Goal: Task Accomplishment & Management: Use online tool/utility

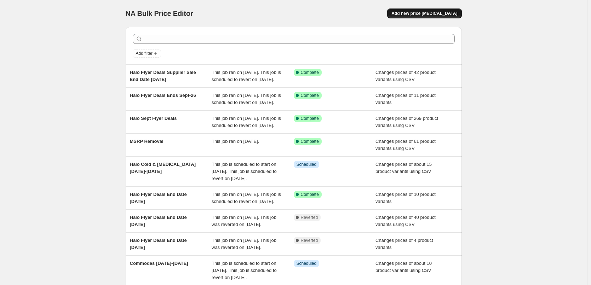
click at [442, 13] on span "Add new price [MEDICAL_DATA]" at bounding box center [425, 14] width 66 height 6
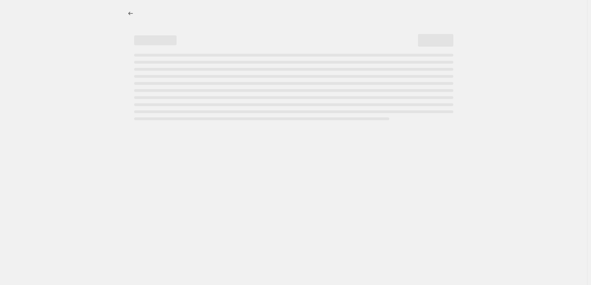
select select "percentage"
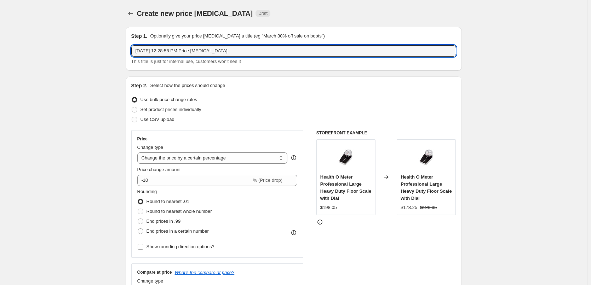
drag, startPoint x: 268, startPoint y: 54, endPoint x: 115, endPoint y: 53, distance: 153.7
paste input "[MEDICAL_DATA] Lamps [DATE] - [DATE]"
type input "[MEDICAL_DATA] Lamps [DATE] - [DATE]"
click at [137, 110] on span at bounding box center [135, 110] width 6 height 6
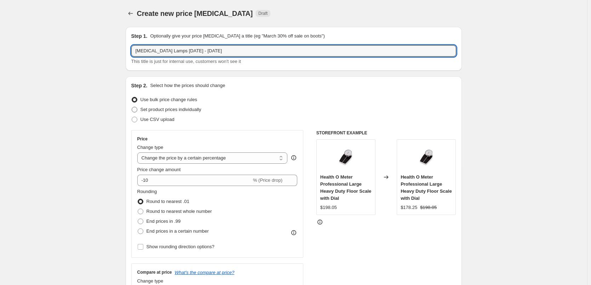
click at [132, 107] on input "Set product prices individually" at bounding box center [132, 107] width 0 height 0
radio input "true"
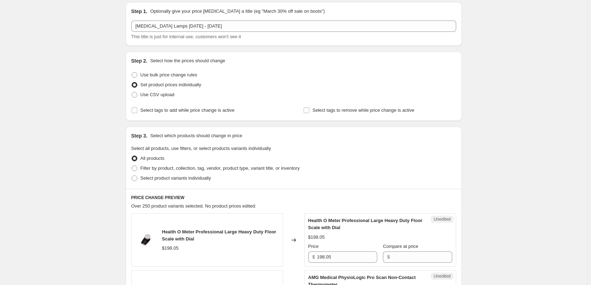
scroll to position [71, 0]
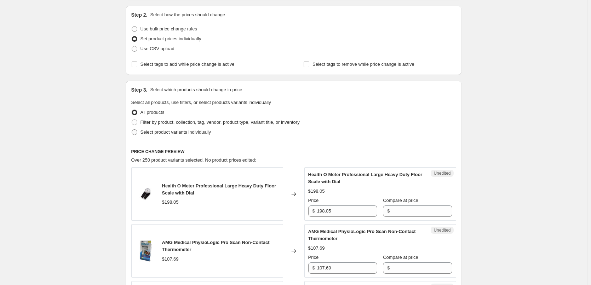
click at [135, 133] on span at bounding box center [135, 133] width 6 height 6
click at [132, 130] on input "Select product variants individually" at bounding box center [132, 130] width 0 height 0
radio input "true"
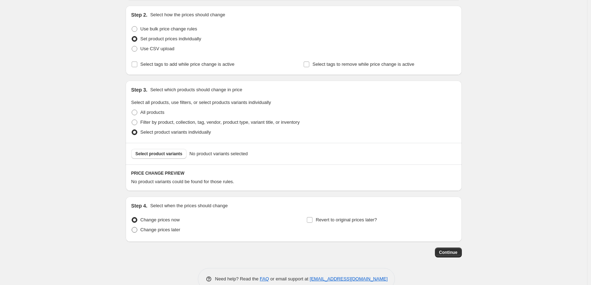
click at [133, 231] on span at bounding box center [135, 230] width 6 height 6
click at [132, 228] on input "Change prices later" at bounding box center [132, 227] width 0 height 0
radio input "true"
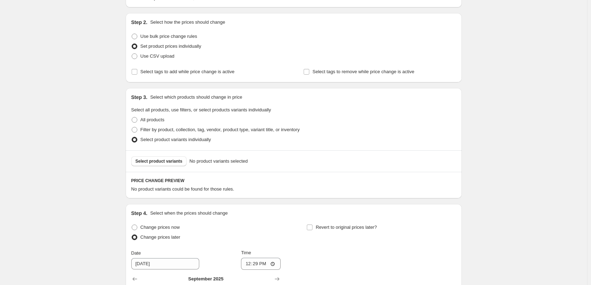
scroll to position [177, 0]
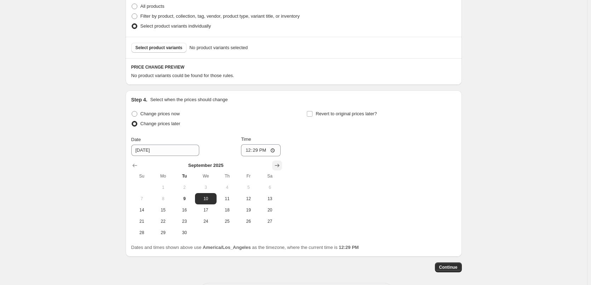
click at [278, 165] on icon "Show next month, October 2025" at bounding box center [277, 165] width 7 height 7
click at [189, 212] on span "14" at bounding box center [185, 210] width 16 height 6
type input "[DATE]"
click at [246, 151] on input "12:29" at bounding box center [261, 150] width 40 height 12
click at [256, 150] on input "12:29" at bounding box center [261, 150] width 40 height 12
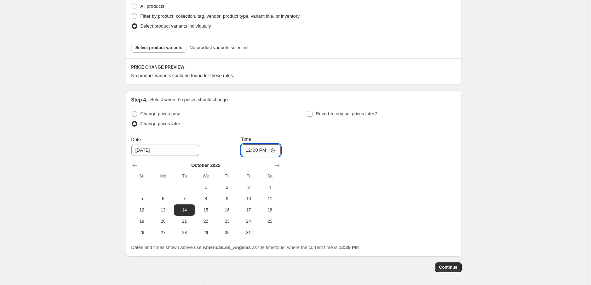
click at [263, 151] on input "12:00" at bounding box center [261, 150] width 40 height 12
type input "00:00"
click at [499, 127] on div "Create new price [MEDICAL_DATA]. This page is ready Create new price [MEDICAL_D…" at bounding box center [293, 69] width 587 height 493
click at [312, 114] on input "Revert to original prices later?" at bounding box center [310, 114] width 6 height 6
checkbox input "true"
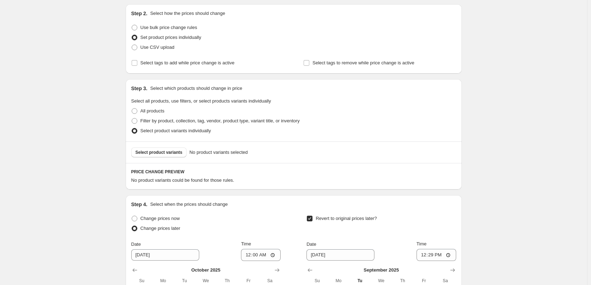
scroll to position [207, 0]
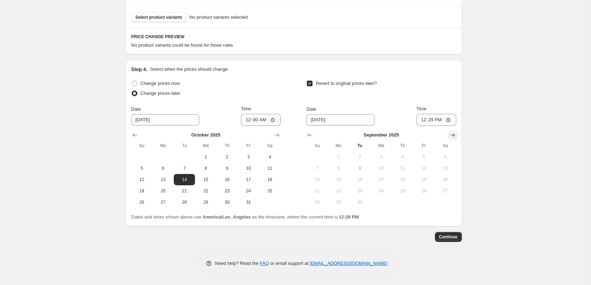
click at [453, 134] on icon "Show next month, October 2025" at bounding box center [452, 135] width 7 height 7
drag, startPoint x: 345, startPoint y: 196, endPoint x: 363, endPoint y: 192, distance: 18.6
click at [363, 192] on tr "19 20 21 22 23 24 25" at bounding box center [381, 191] width 149 height 11
click at [363, 192] on span "21" at bounding box center [360, 191] width 16 height 6
type input "[DATE]"
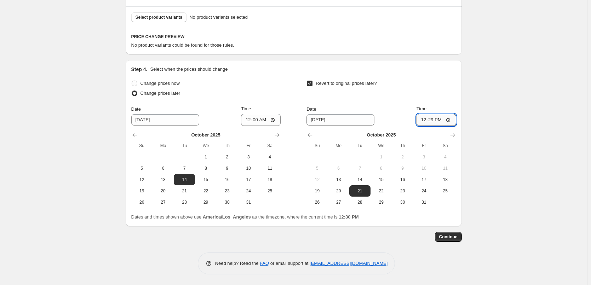
click at [434, 118] on input "12:29" at bounding box center [437, 120] width 40 height 12
click at [432, 120] on input "12:29" at bounding box center [437, 120] width 40 height 12
type input "00:01"
click at [523, 98] on div "Create new price [MEDICAL_DATA]. This page is ready Create new price [MEDICAL_D…" at bounding box center [293, 39] width 587 height 493
click at [41, 119] on div "Create new price [MEDICAL_DATA]. This page is ready Create new price [MEDICAL_D…" at bounding box center [293, 39] width 587 height 493
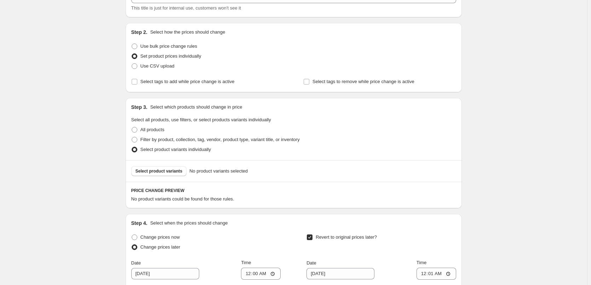
scroll to position [101, 0]
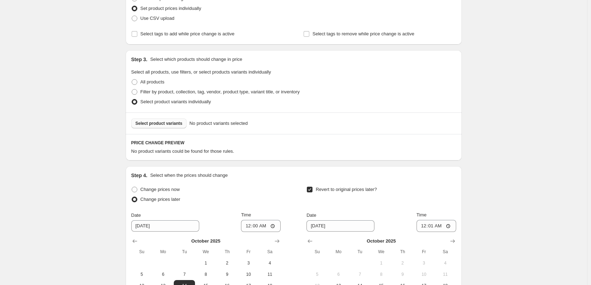
click at [162, 125] on span "Select product variants" at bounding box center [159, 124] width 47 height 6
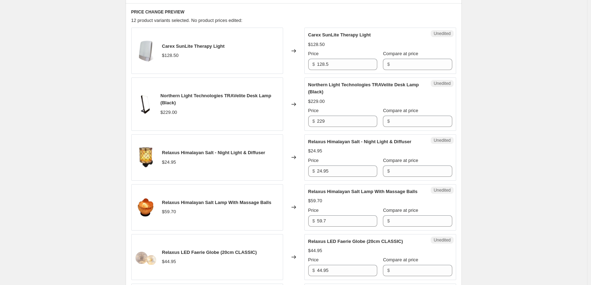
scroll to position [137, 0]
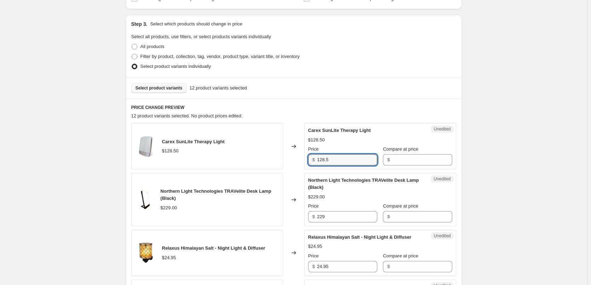
drag, startPoint x: 352, startPoint y: 161, endPoint x: 318, endPoint y: 161, distance: 34.3
click at [318, 161] on div "$ 128.5" at bounding box center [342, 159] width 69 height 11
click at [432, 161] on input "Compare at price" at bounding box center [422, 159] width 60 height 11
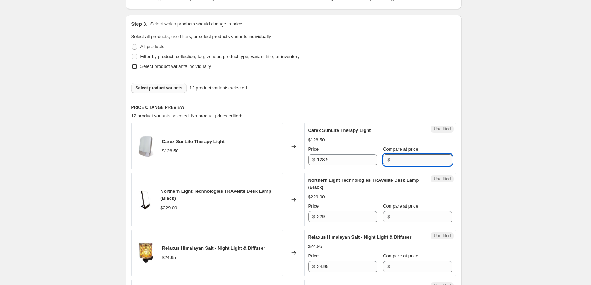
paste input "128.5"
type input "128.5"
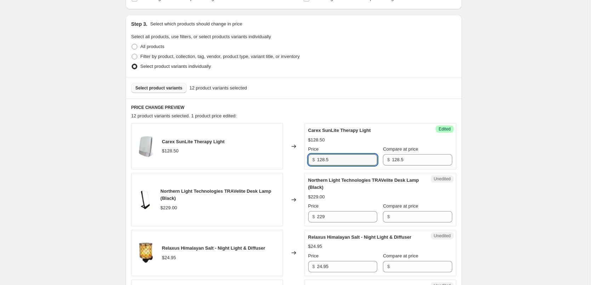
drag, startPoint x: 339, startPoint y: 157, endPoint x: 313, endPoint y: 158, distance: 26.2
click at [313, 158] on div "$ 128.5" at bounding box center [342, 159] width 69 height 11
paste input "09.23"
type input "109.23"
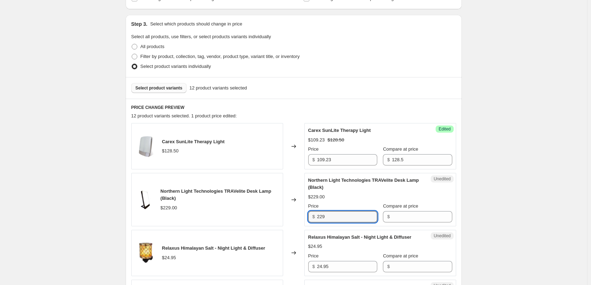
drag, startPoint x: 333, startPoint y: 219, endPoint x: 313, endPoint y: 219, distance: 19.8
click at [313, 219] on div "$ 229" at bounding box center [342, 216] width 69 height 11
drag, startPoint x: 423, startPoint y: 216, endPoint x: 429, endPoint y: 217, distance: 5.3
click at [423, 216] on input "Compare at price" at bounding box center [422, 216] width 60 height 11
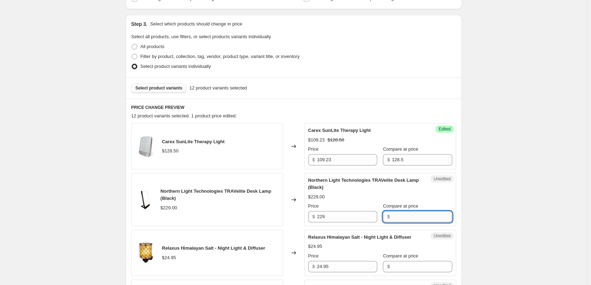
paste input "229"
type input "229"
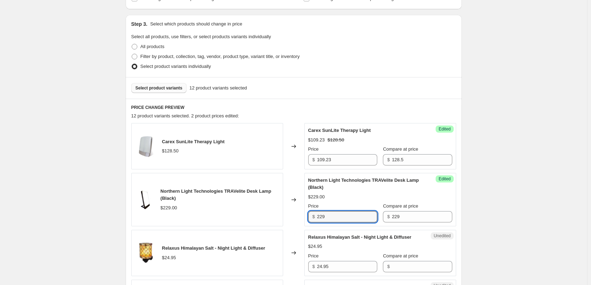
drag, startPoint x: 328, startPoint y: 218, endPoint x: 308, endPoint y: 218, distance: 19.8
click at [308, 218] on div "Success Edited Northern Light Technologies TRAVelite Desk Lamp (Black) $229.00 …" at bounding box center [381, 199] width 152 height 53
paste input "194.65"
type input "194.65"
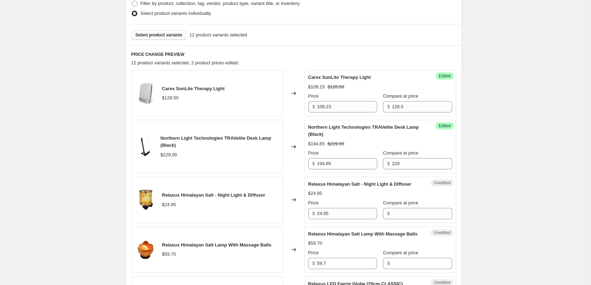
scroll to position [207, 0]
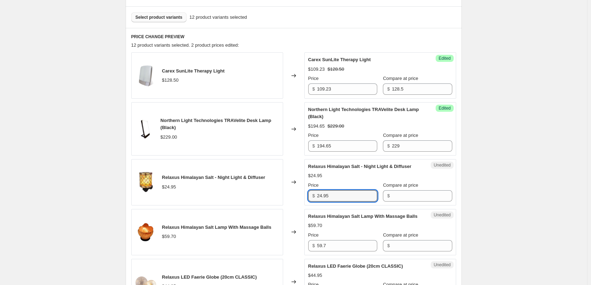
drag, startPoint x: 326, startPoint y: 196, endPoint x: 310, endPoint y: 195, distance: 16.3
click at [310, 195] on div "$ 24.95" at bounding box center [342, 195] width 69 height 11
drag, startPoint x: 416, startPoint y: 197, endPoint x: 422, endPoint y: 197, distance: 6.7
click at [416, 197] on input "Compare at price" at bounding box center [422, 195] width 60 height 11
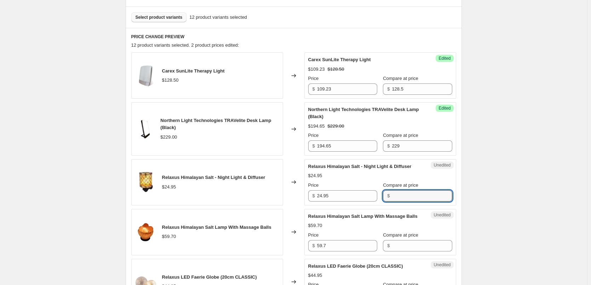
paste input "24.95"
type input "24.95"
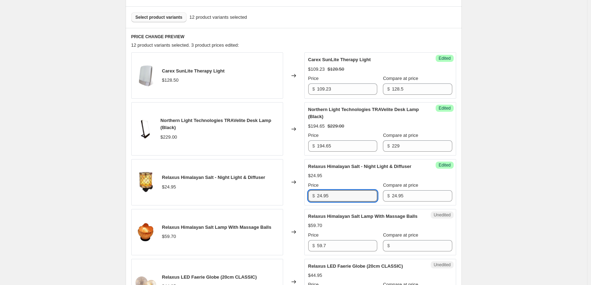
drag, startPoint x: 339, startPoint y: 192, endPoint x: 305, endPoint y: 192, distance: 34.0
click at [305, 192] on div "Relaxus Himalayan Salt - Night Light & Diffuser $24.95 Changed to Success Edite…" at bounding box center [293, 182] width 325 height 46
paste input "19.96"
type input "19.96"
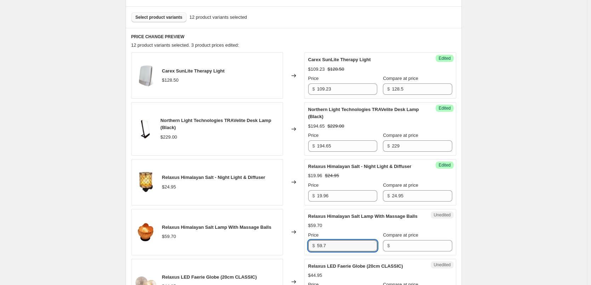
drag, startPoint x: 339, startPoint y: 244, endPoint x: 312, endPoint y: 244, distance: 26.2
click at [312, 244] on div "$ 59.7" at bounding box center [342, 245] width 69 height 11
click at [405, 246] on input "Compare at price" at bounding box center [422, 245] width 60 height 11
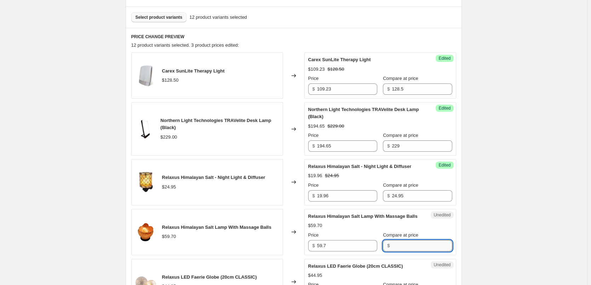
paste input "59.7"
type input "59.7"
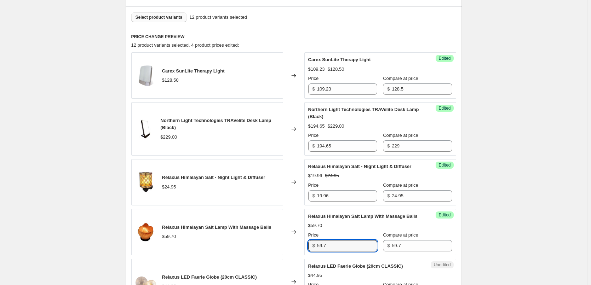
drag, startPoint x: 345, startPoint y: 246, endPoint x: 313, endPoint y: 246, distance: 31.9
click at [313, 246] on div "$ 59.7" at bounding box center [342, 245] width 69 height 11
paste input "0.75"
type input "50.75"
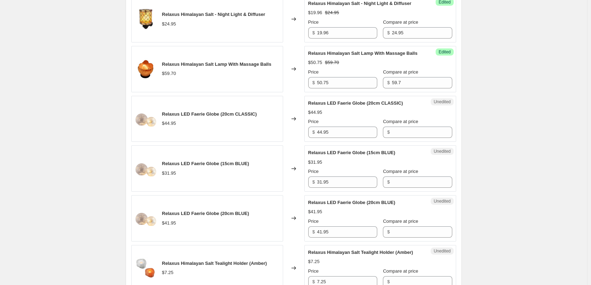
scroll to position [385, 0]
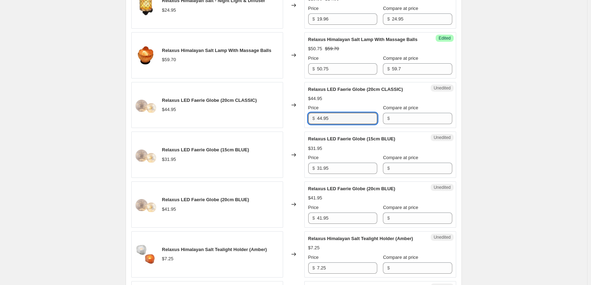
drag, startPoint x: 344, startPoint y: 117, endPoint x: 309, endPoint y: 118, distance: 34.7
click at [309, 118] on div "Unedited Relaxus LED Faerie Globe (20cm CLASSIC) $44.95 Price $ 44.95 Compare a…" at bounding box center [381, 105] width 152 height 46
click at [399, 121] on input "Compare at price" at bounding box center [422, 118] width 60 height 11
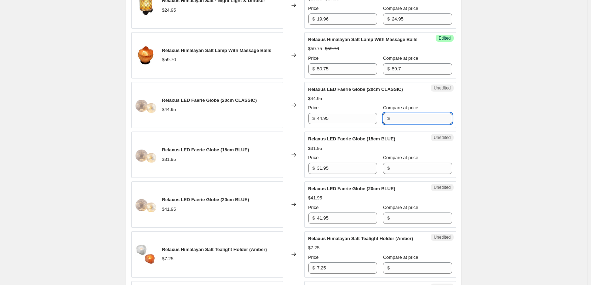
paste input "44.95"
type input "44.95"
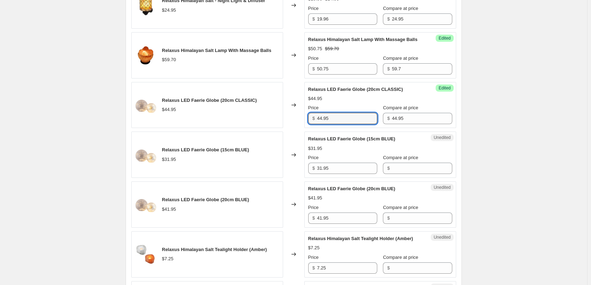
drag, startPoint x: 344, startPoint y: 119, endPoint x: 314, endPoint y: 118, distance: 29.7
click at [314, 118] on div "$ 44.95" at bounding box center [342, 118] width 69 height 11
paste input "35.96"
type input "35.96"
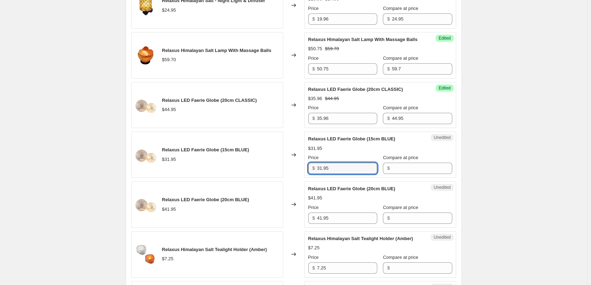
drag, startPoint x: 326, startPoint y: 171, endPoint x: 307, endPoint y: 171, distance: 19.5
click at [307, 171] on div "Unedited Relaxus LED Faerie Globe (15cm BLUE) $31.95 Price $ 31.95 Compare at p…" at bounding box center [381, 155] width 152 height 46
click at [407, 171] on input "Compare at price" at bounding box center [422, 168] width 60 height 11
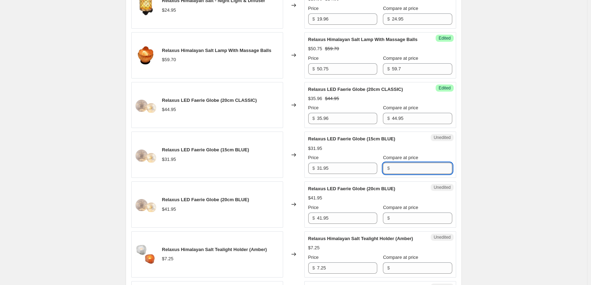
paste input "31.95"
type input "31.95"
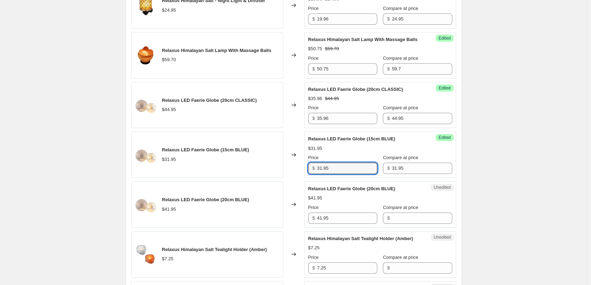
drag, startPoint x: 345, startPoint y: 168, endPoint x: 304, endPoint y: 167, distance: 40.4
click at [304, 167] on div "Relaxus LED Faerie Globe (15cm BLUE) $31.95 Changed to Success Edited Relaxus L…" at bounding box center [293, 155] width 325 height 46
paste input "25.56"
type input "25.56"
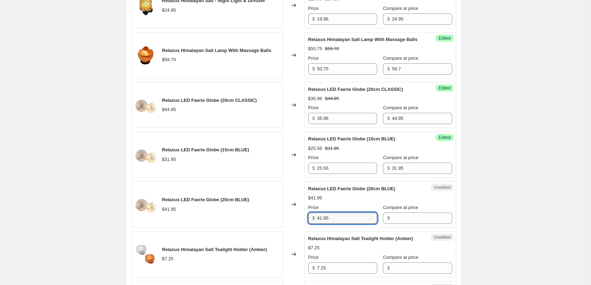
drag, startPoint x: 342, startPoint y: 219, endPoint x: 313, endPoint y: 215, distance: 30.1
click at [313, 215] on div "$ 41.95" at bounding box center [342, 218] width 69 height 11
click at [408, 218] on input "Compare at price" at bounding box center [422, 218] width 60 height 11
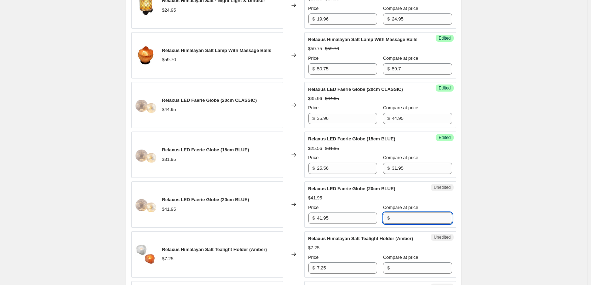
paste input "41.95"
type input "41.95"
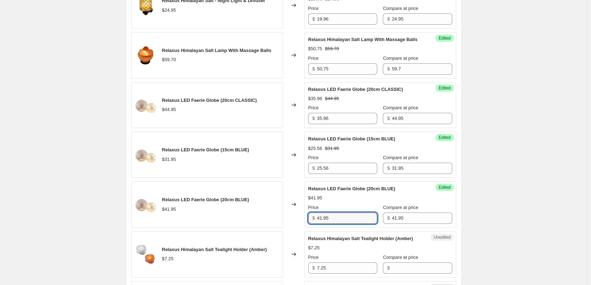
drag, startPoint x: 322, startPoint y: 219, endPoint x: 318, endPoint y: 219, distance: 3.9
click at [318, 219] on div "$ 41.95" at bounding box center [342, 218] width 69 height 11
paste input "33.56"
type input "33.56"
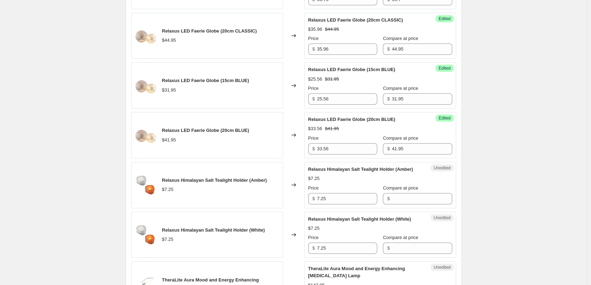
scroll to position [455, 0]
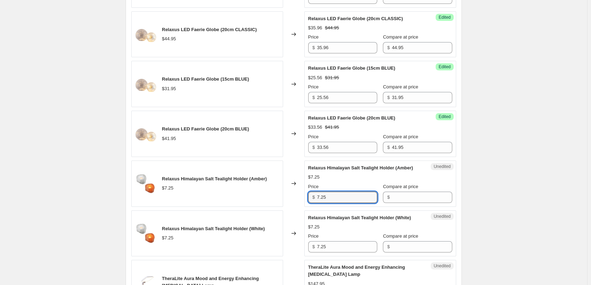
drag, startPoint x: 338, startPoint y: 199, endPoint x: 315, endPoint y: 199, distance: 22.7
click at [315, 199] on div "$ 7.25" at bounding box center [342, 197] width 69 height 11
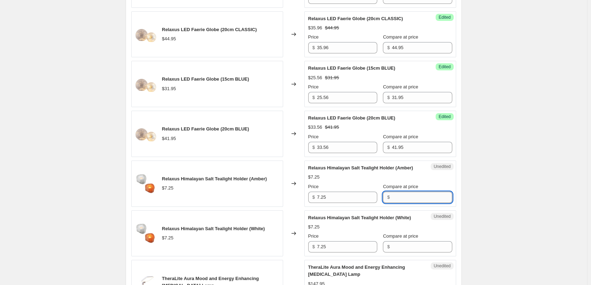
click at [424, 199] on input "Compare at price" at bounding box center [422, 197] width 60 height 11
paste input "7.25"
type input "7.25"
click at [533, 168] on div "Create new price [MEDICAL_DATA]. This page is ready Create new price [MEDICAL_D…" at bounding box center [293, 105] width 587 height 1121
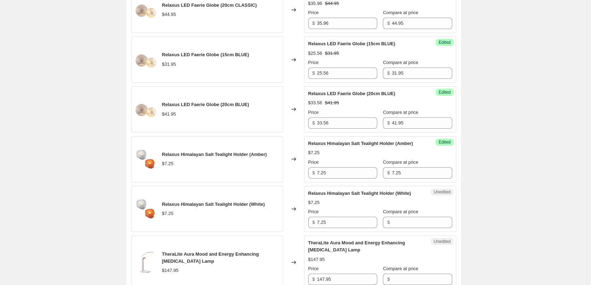
scroll to position [491, 0]
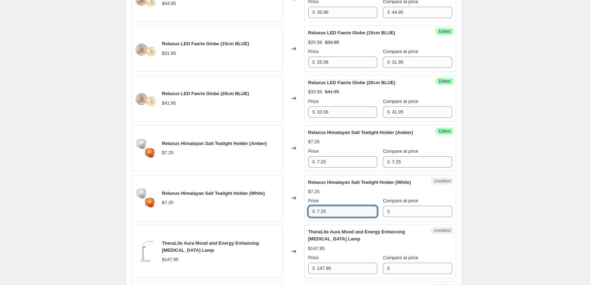
drag, startPoint x: 338, startPoint y: 215, endPoint x: 314, endPoint y: 208, distance: 24.7
click at [314, 208] on div "$ 7.25" at bounding box center [342, 211] width 69 height 11
click at [401, 211] on input "Compare at price" at bounding box center [422, 211] width 60 height 11
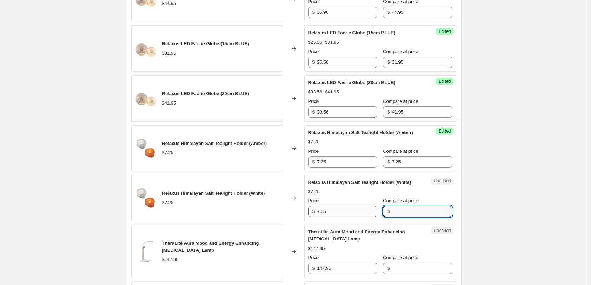
paste input "7.25"
type input "7.25"
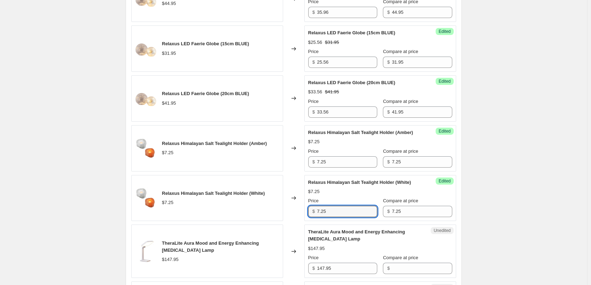
drag, startPoint x: 343, startPoint y: 210, endPoint x: 284, endPoint y: 207, distance: 59.2
click at [284, 207] on div "Relaxus Himalayan Salt Tealight Holder (White) $7.25 Changed to Success Edited …" at bounding box center [293, 198] width 325 height 46
type input "6.16"
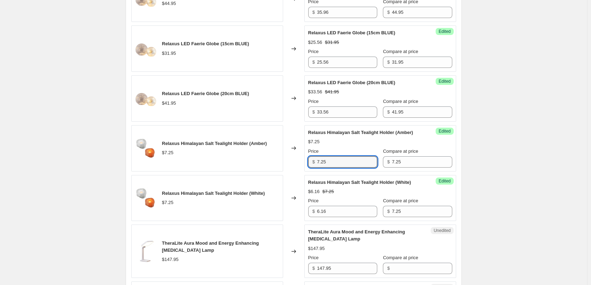
drag, startPoint x: 338, startPoint y: 163, endPoint x: 308, endPoint y: 163, distance: 29.7
click at [308, 163] on div "Success Edited Relaxus Himalayan Salt Tealight Holder (Amber) $7.25 Price $ 7.2…" at bounding box center [381, 148] width 152 height 46
paste input "6.53"
type input "6.53"
click at [502, 187] on div "Create new price [MEDICAL_DATA]. This page is ready Create new price [MEDICAL_D…" at bounding box center [293, 69] width 587 height 1121
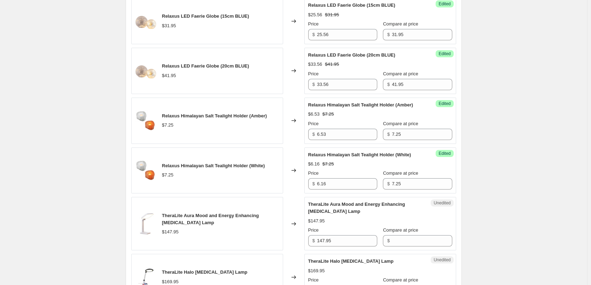
scroll to position [597, 0]
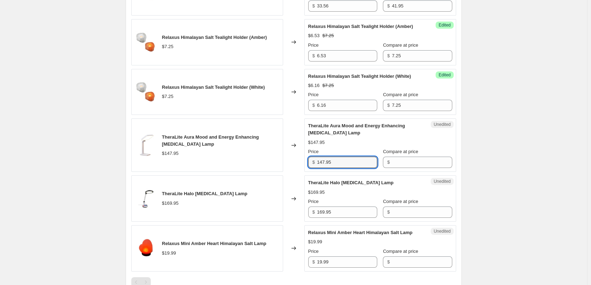
drag, startPoint x: 339, startPoint y: 165, endPoint x: 309, endPoint y: 164, distance: 29.4
click at [309, 164] on div "Unedited TheraLite Aura Mood and Energy Enhancing [MEDICAL_DATA] Lamp $147.95 P…" at bounding box center [381, 145] width 152 height 53
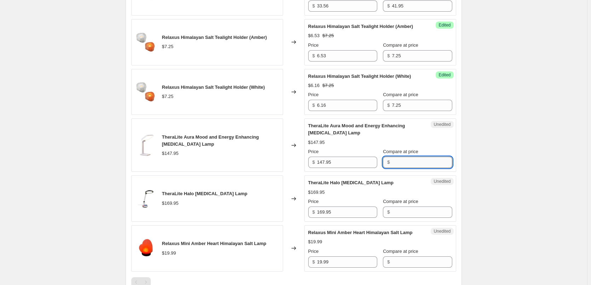
click at [409, 162] on input "Compare at price" at bounding box center [422, 162] width 60 height 11
paste input "147.95"
type input "147.95"
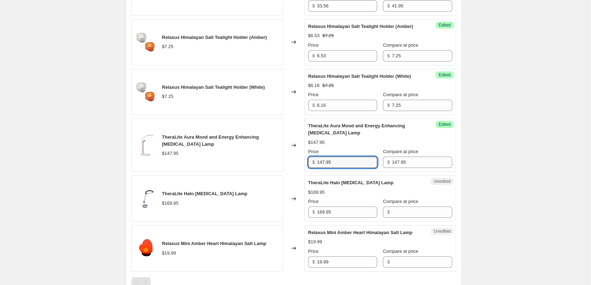
drag, startPoint x: 344, startPoint y: 164, endPoint x: 316, endPoint y: 163, distance: 28.0
click at [316, 163] on div "$ 147.95" at bounding box center [342, 162] width 69 height 11
paste input "25.76"
type input "125.76"
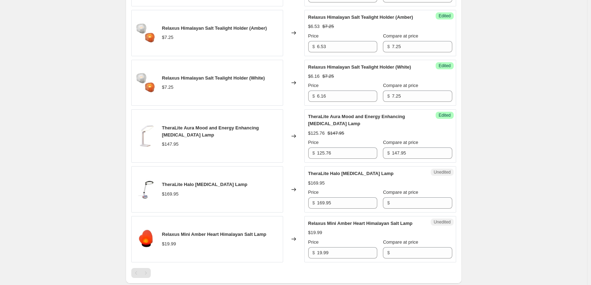
scroll to position [632, 0]
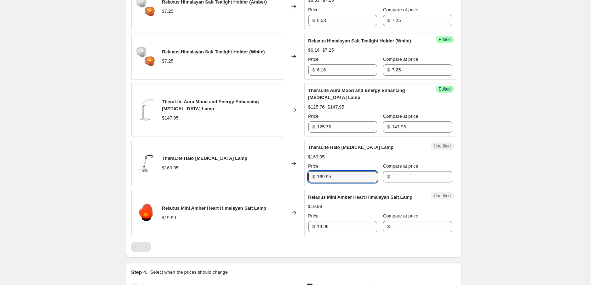
drag, startPoint x: 338, startPoint y: 178, endPoint x: 315, endPoint y: 177, distance: 22.7
click at [315, 177] on div "$ 169.95" at bounding box center [342, 176] width 69 height 11
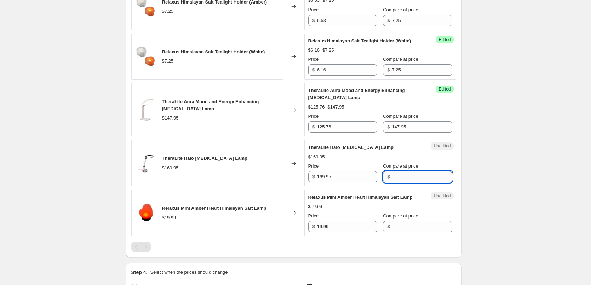
click at [410, 180] on input "Compare at price" at bounding box center [422, 176] width 60 height 11
paste input "169.95"
type input "169.95"
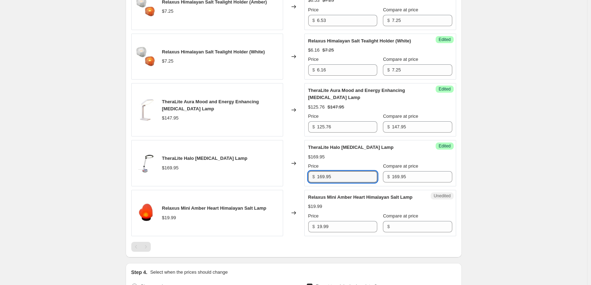
drag, startPoint x: 348, startPoint y: 181, endPoint x: 308, endPoint y: 178, distance: 39.8
click at [308, 178] on div "Success Edited TheraLite Halo [MEDICAL_DATA] Lamp $169.95 Price $ 169.95 Compar…" at bounding box center [381, 163] width 152 height 46
paste input "44.46"
type input "144.46"
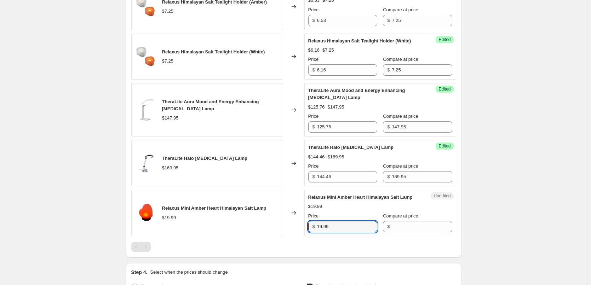
drag, startPoint x: 340, startPoint y: 226, endPoint x: 308, endPoint y: 221, distance: 33.0
click at [308, 221] on div "Unedited Relaxus Mini Amber Heart Himalayan Salt Lamp $19.99 Price $ 19.99 Comp…" at bounding box center [381, 213] width 152 height 46
click at [417, 228] on input "Compare at price" at bounding box center [422, 226] width 60 height 11
paste input "19.99"
type input "19.99"
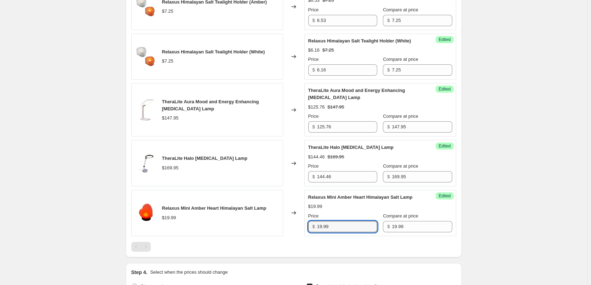
drag, startPoint x: 326, startPoint y: 228, endPoint x: 309, endPoint y: 228, distance: 16.6
click at [309, 228] on div "Success Edited Relaxus Mini Amber Heart Himalayan Salt Lamp $19.99 Price $ 19.9…" at bounding box center [381, 213] width 152 height 46
paste input "6"
type input "16.99"
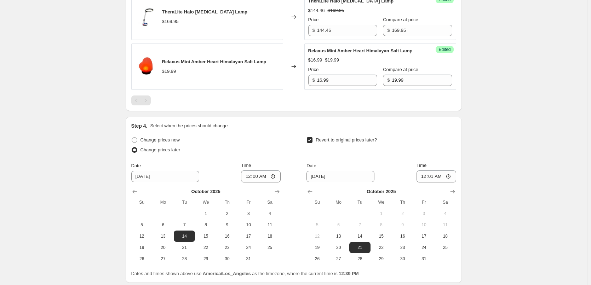
scroll to position [814, 0]
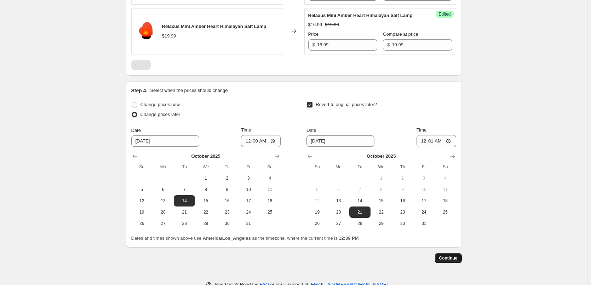
click at [454, 258] on span "Continue" at bounding box center [448, 259] width 18 height 6
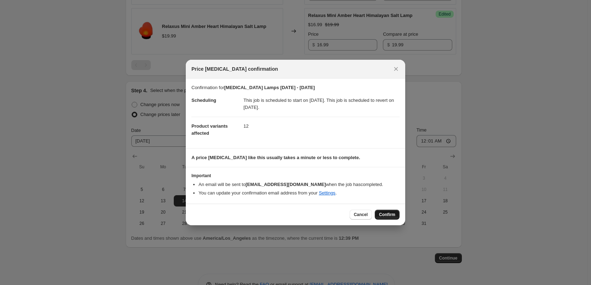
click at [392, 215] on span "Confirm" at bounding box center [387, 215] width 16 height 6
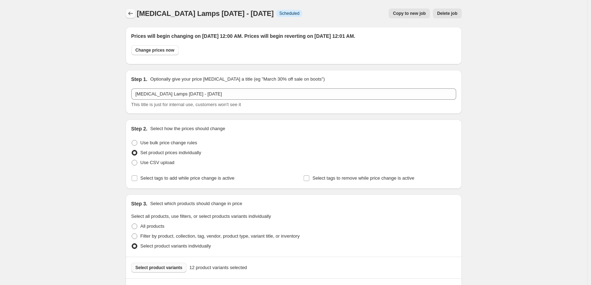
click at [131, 13] on icon "Price change jobs" at bounding box center [130, 14] width 5 height 4
